Goal: Task Accomplishment & Management: Complete application form

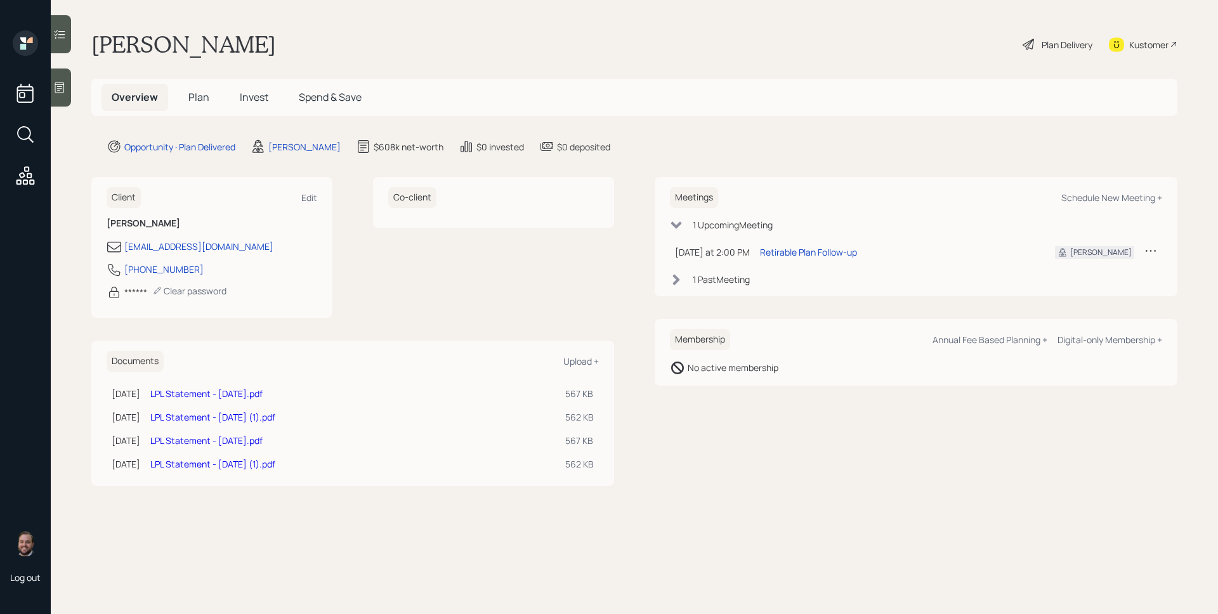
click at [200, 96] on span "Plan" at bounding box center [198, 97] width 21 height 14
